Goal: Task Accomplishment & Management: Complete application form

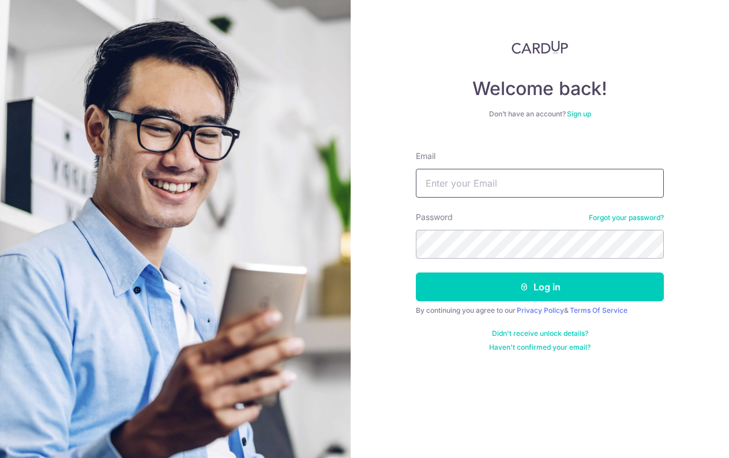
type input "Ashwin.samales@gmail.com"
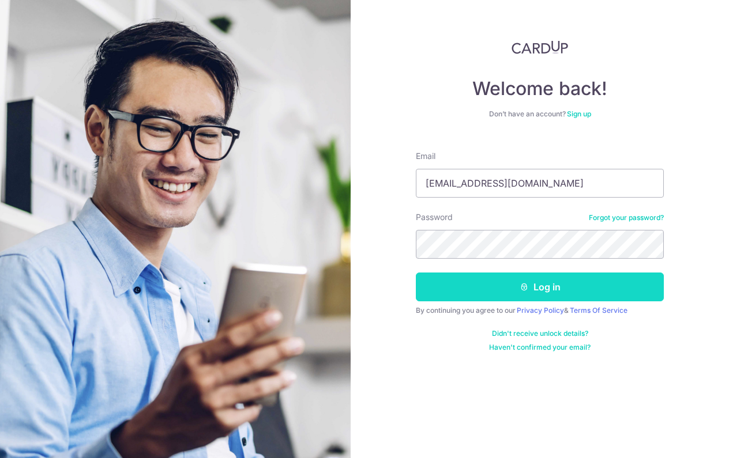
click at [549, 281] on button "Log in" at bounding box center [540, 287] width 248 height 29
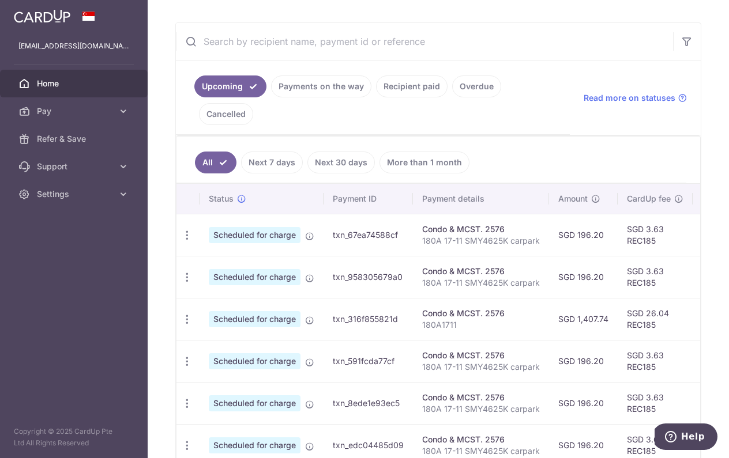
scroll to position [159, 0]
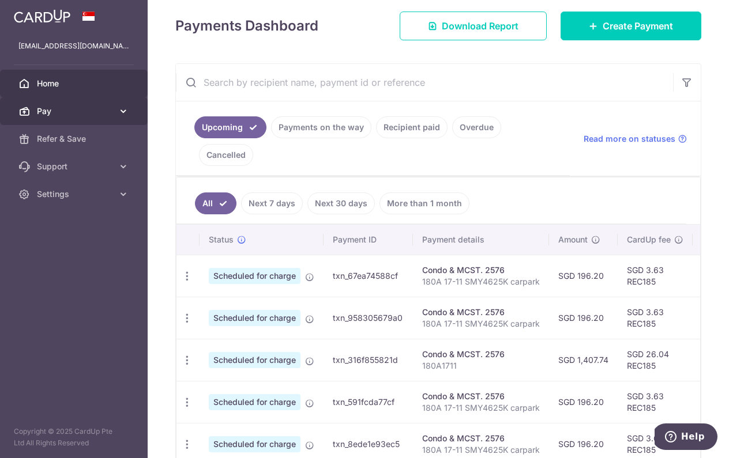
click at [123, 111] on icon at bounding box center [124, 112] width 12 height 12
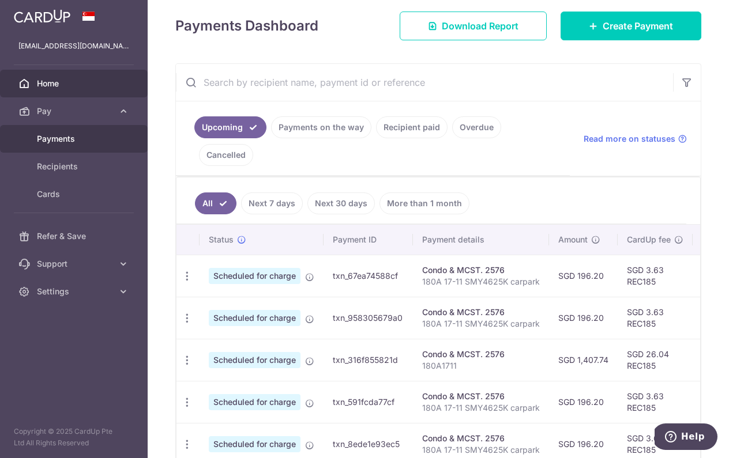
click at [72, 140] on span "Payments" at bounding box center [75, 139] width 76 height 12
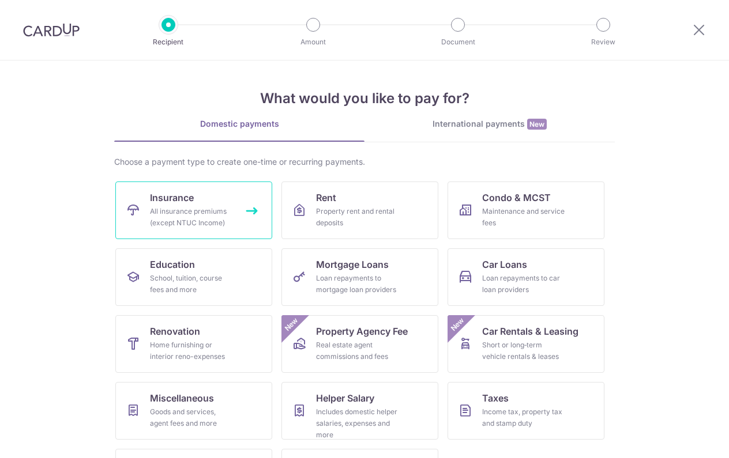
click at [180, 217] on div "All insurance premiums (except NTUC Income)" at bounding box center [191, 217] width 83 height 23
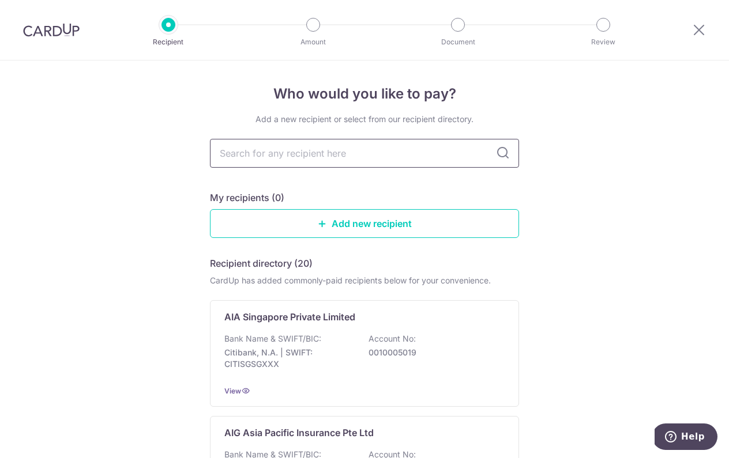
click at [264, 155] on input "text" at bounding box center [364, 153] width 309 height 29
type input "singlife"
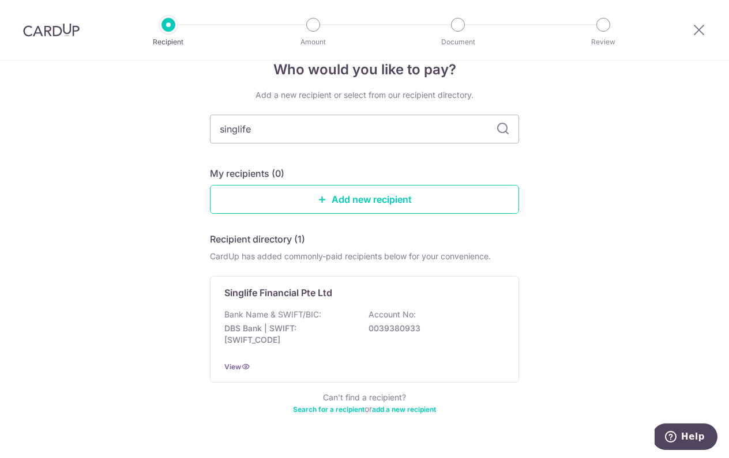
scroll to position [25, 0]
click at [276, 114] on input "singlife" at bounding box center [364, 128] width 309 height 29
click at [272, 128] on input "singlife" at bounding box center [364, 128] width 309 height 29
type input "singapore life"
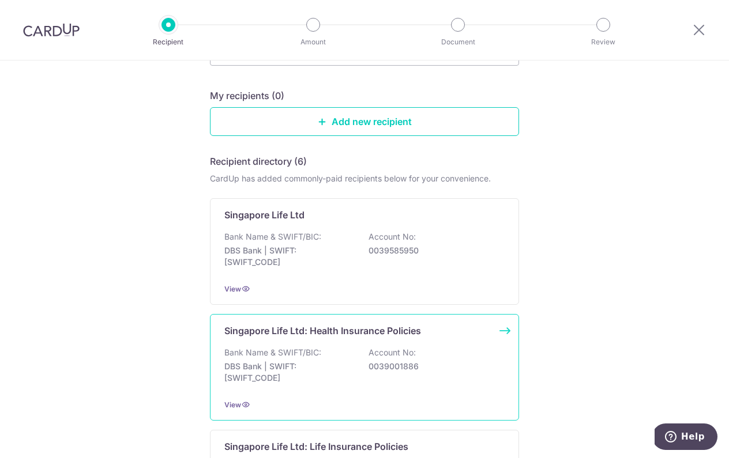
scroll to position [107, 0]
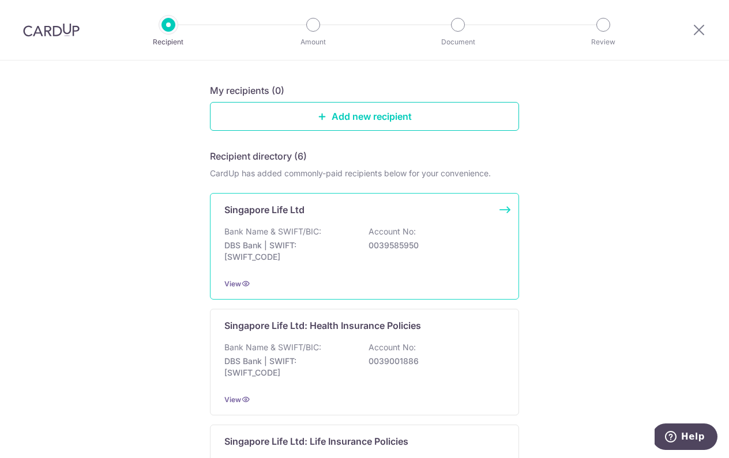
click at [334, 237] on div "Bank Name & SWIFT/BIC: DBS Bank | SWIFT: DBSSSGSGXXX Account No: 0039585950" at bounding box center [364, 247] width 280 height 43
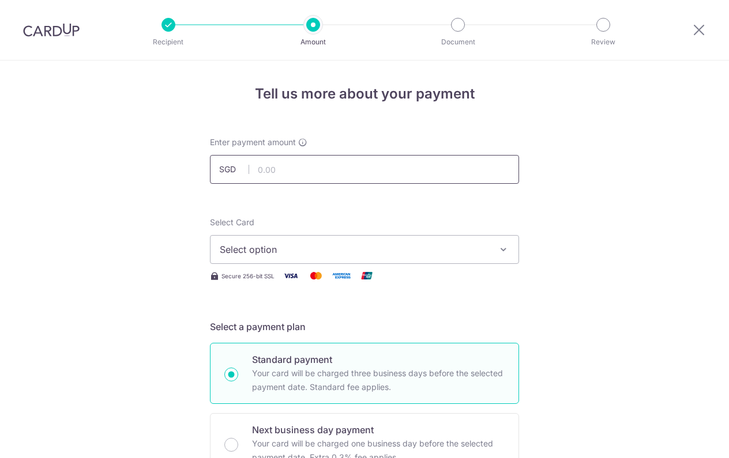
click at [338, 168] on input "text" at bounding box center [364, 169] width 309 height 29
type input "3,947.45"
click at [368, 251] on span "Select option" at bounding box center [354, 250] width 269 height 14
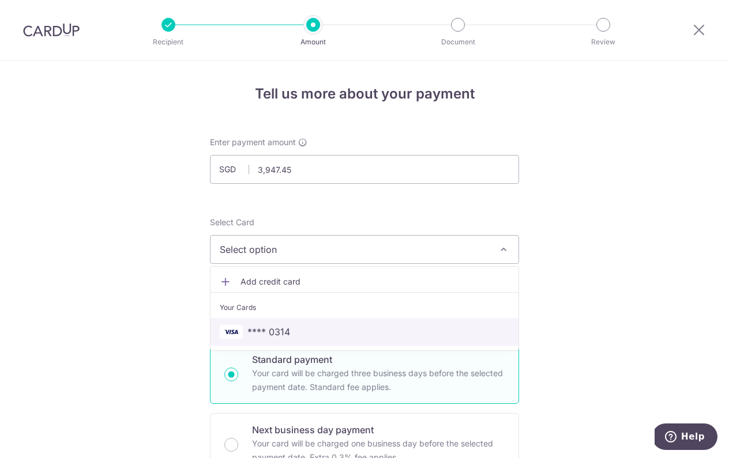
click at [316, 332] on span "**** 0314" at bounding box center [364, 332] width 289 height 14
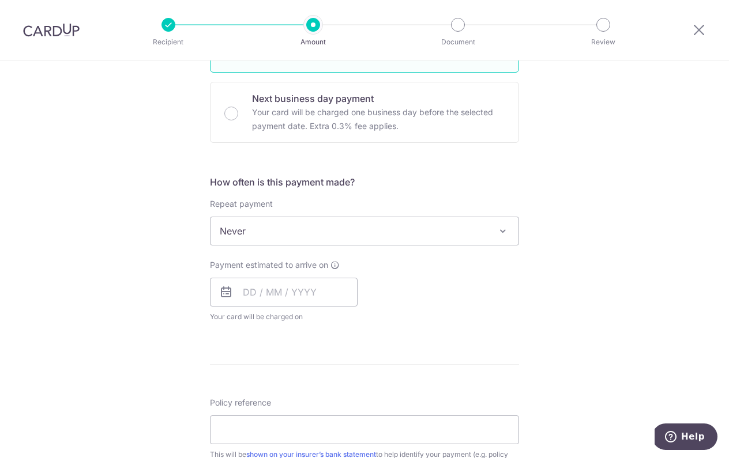
scroll to position [333, 0]
click at [221, 292] on icon at bounding box center [226, 291] width 14 height 14
click at [275, 223] on span "Never" at bounding box center [364, 230] width 308 height 28
click at [170, 230] on div "Tell us more about your payment Enter payment amount SGD 3,947.45 3947.45 Selec…" at bounding box center [364, 249] width 729 height 1043
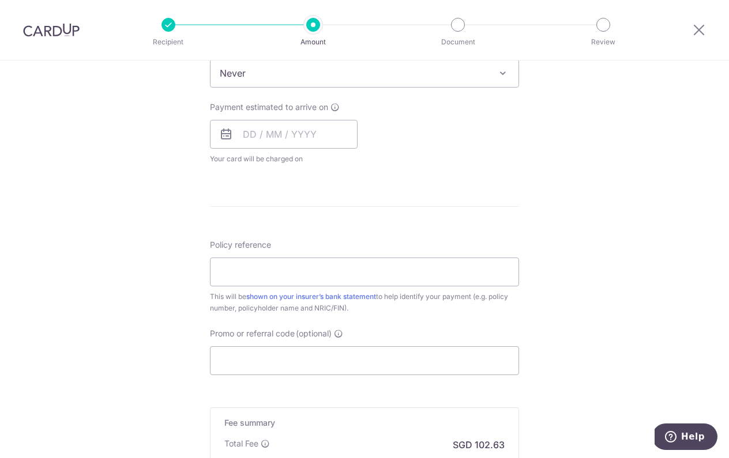
scroll to position [474, 0]
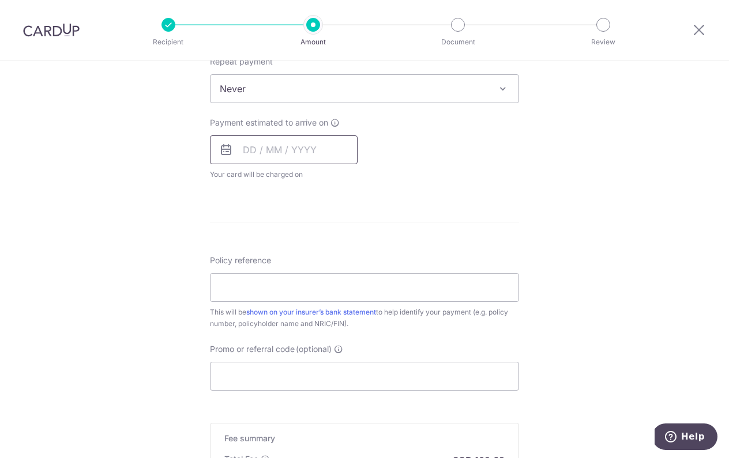
click at [250, 156] on input "text" at bounding box center [284, 150] width 148 height 29
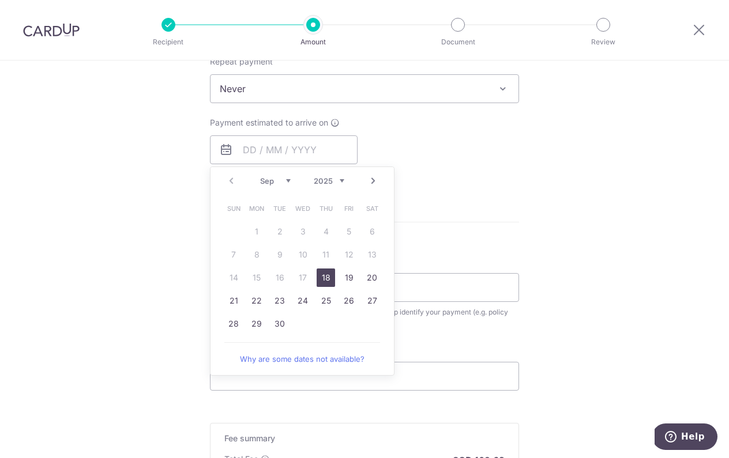
click at [319, 280] on link "18" at bounding box center [326, 278] width 18 height 18
type input "[DATE]"
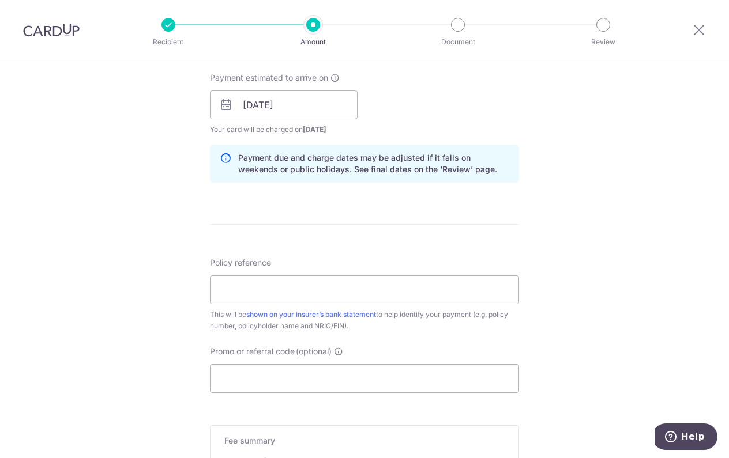
scroll to position [521, 0]
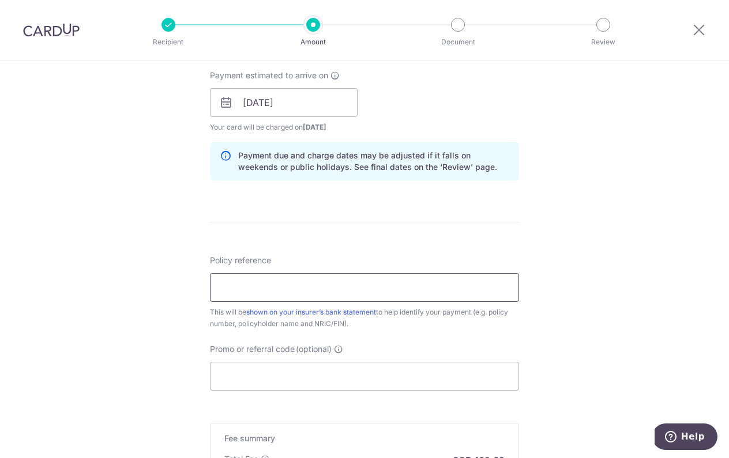
click at [276, 283] on input "Policy reference" at bounding box center [364, 287] width 309 height 29
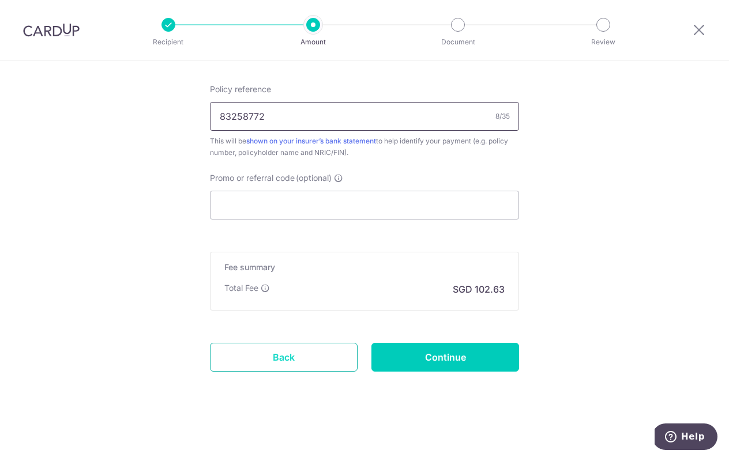
scroll to position [693, 0]
type input "83258772"
click at [255, 208] on input "Promo or referral code (optional)" at bounding box center [364, 205] width 309 height 29
paste input "MILELION"
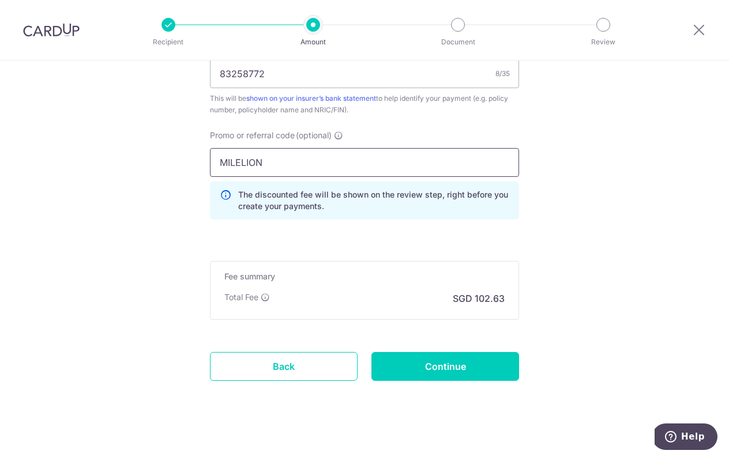
scroll to position [738, 0]
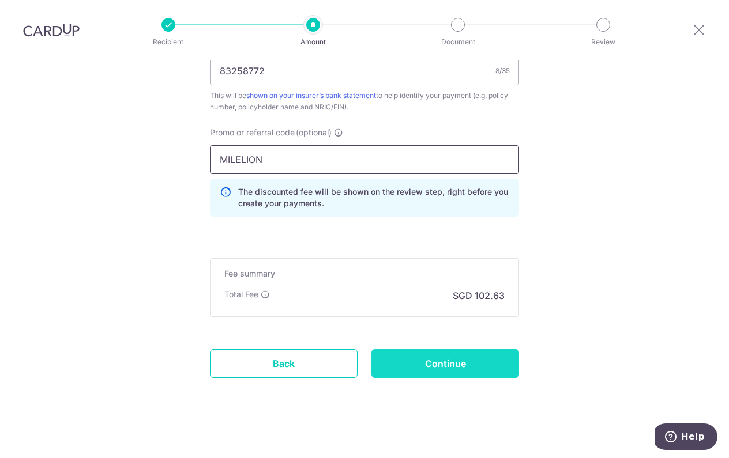
type input "MILELION"
click at [405, 362] on input "Continue" at bounding box center [445, 363] width 148 height 29
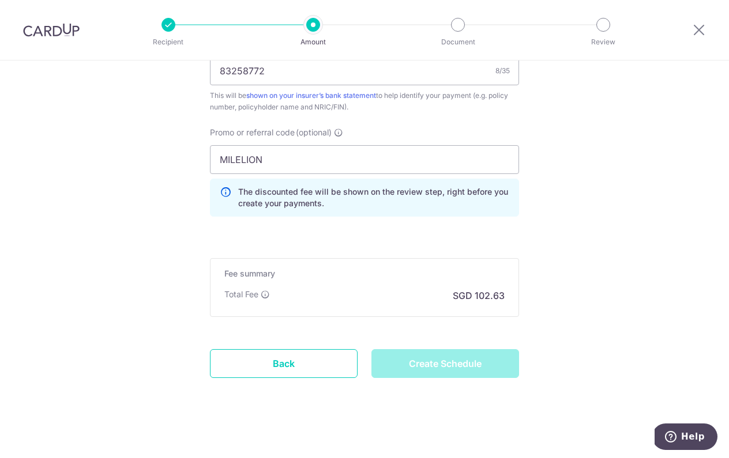
type input "Create Schedule"
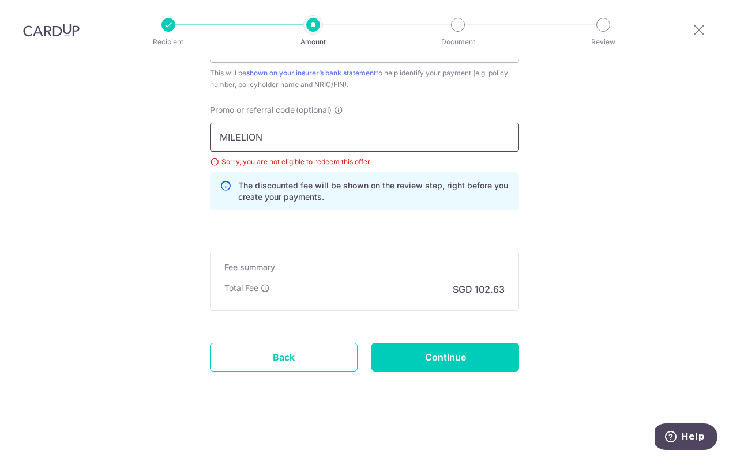
click at [302, 140] on input "MILELION" at bounding box center [364, 137] width 309 height 29
paste input "OFF225"
type input "OFF225"
click at [404, 359] on input "Continue" at bounding box center [445, 357] width 148 height 29
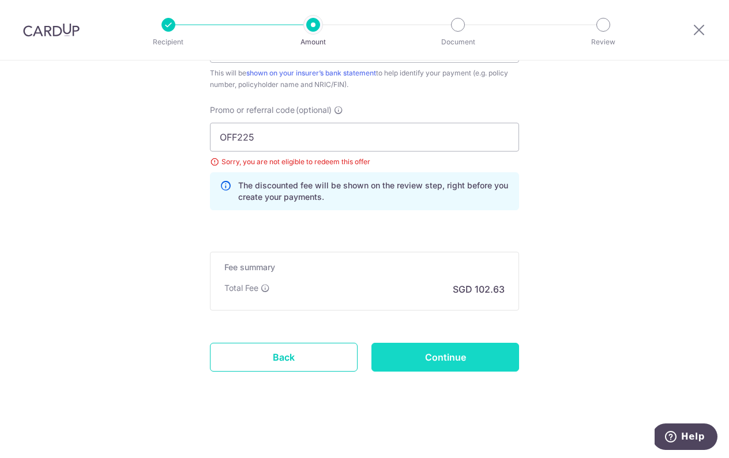
type input "Update Schedule"
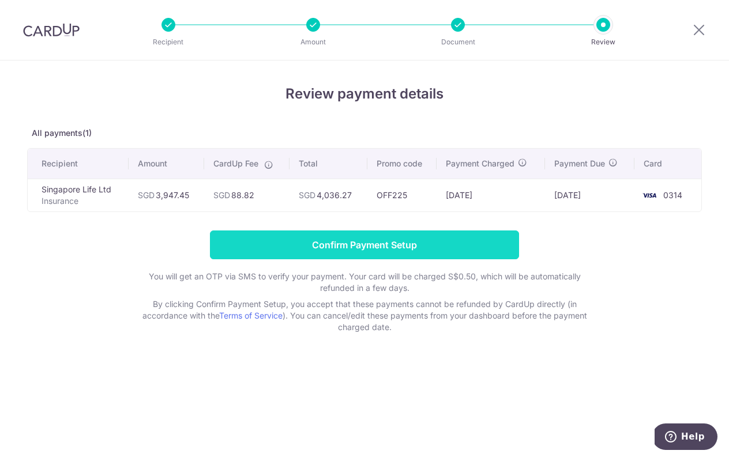
click at [435, 253] on input "Confirm Payment Setup" at bounding box center [364, 245] width 309 height 29
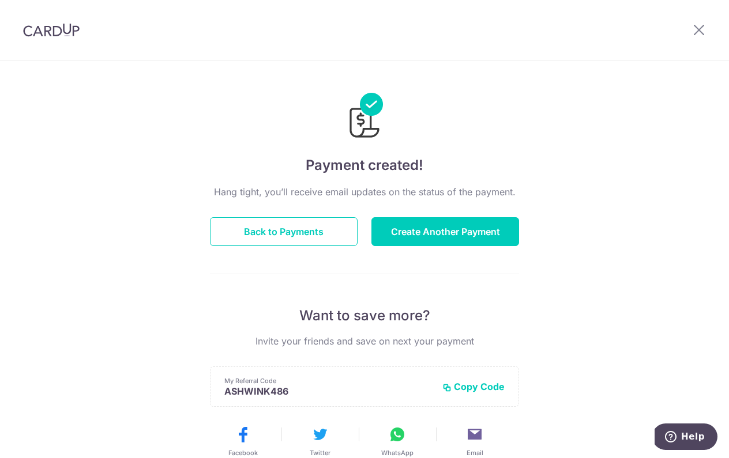
scroll to position [2, 0]
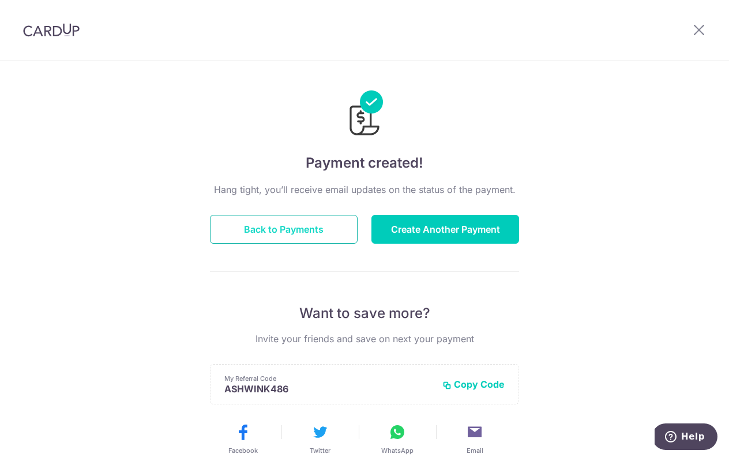
click at [249, 225] on button "Back to Payments" at bounding box center [284, 229] width 148 height 29
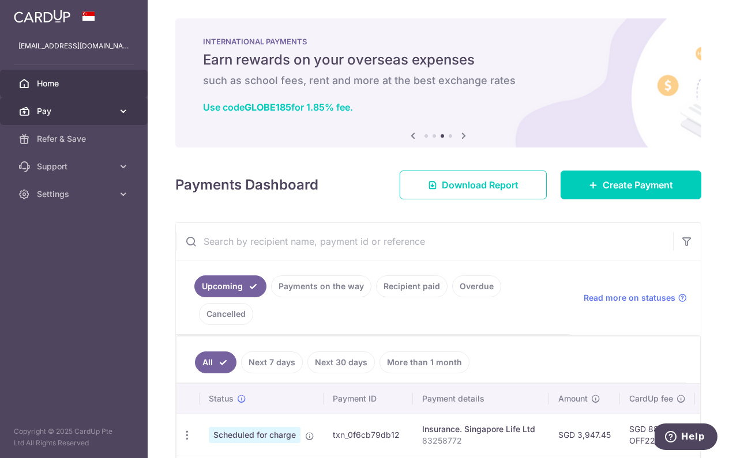
click at [73, 110] on span "Pay" at bounding box center [75, 112] width 76 height 12
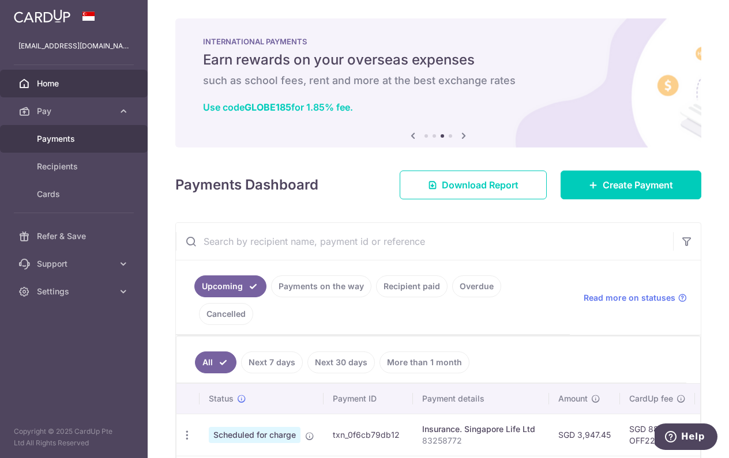
click at [67, 135] on span "Payments" at bounding box center [75, 139] width 76 height 12
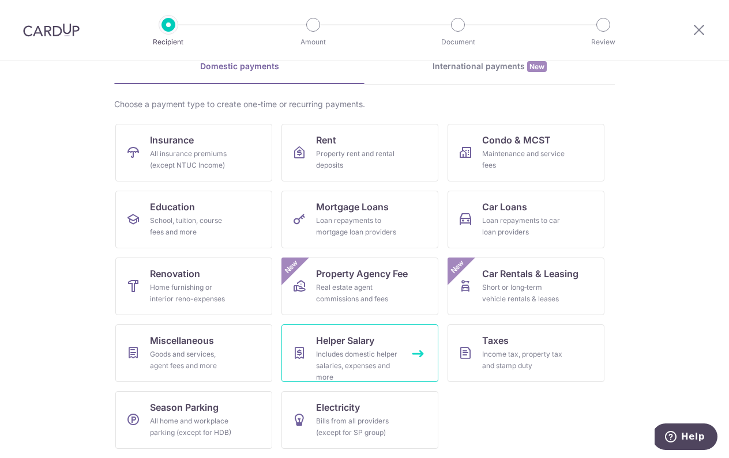
scroll to position [58, 0]
click at [179, 347] on span "Miscellaneous" at bounding box center [182, 341] width 64 height 14
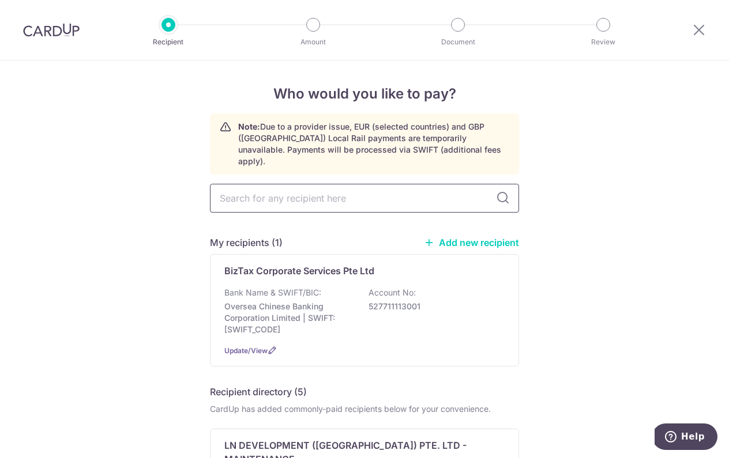
click at [288, 190] on input "text" at bounding box center [364, 198] width 309 height 29
type input "youtrip"
